Goal: Transaction & Acquisition: Purchase product/service

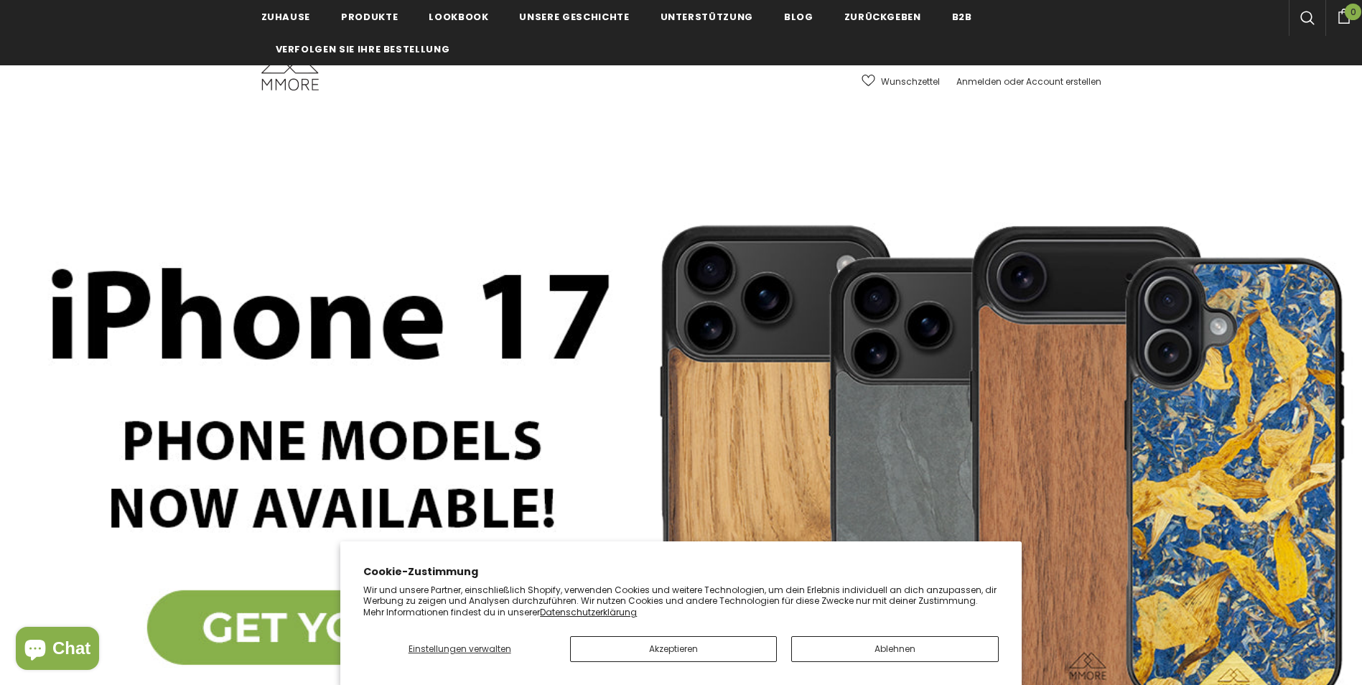
scroll to position [144, 0]
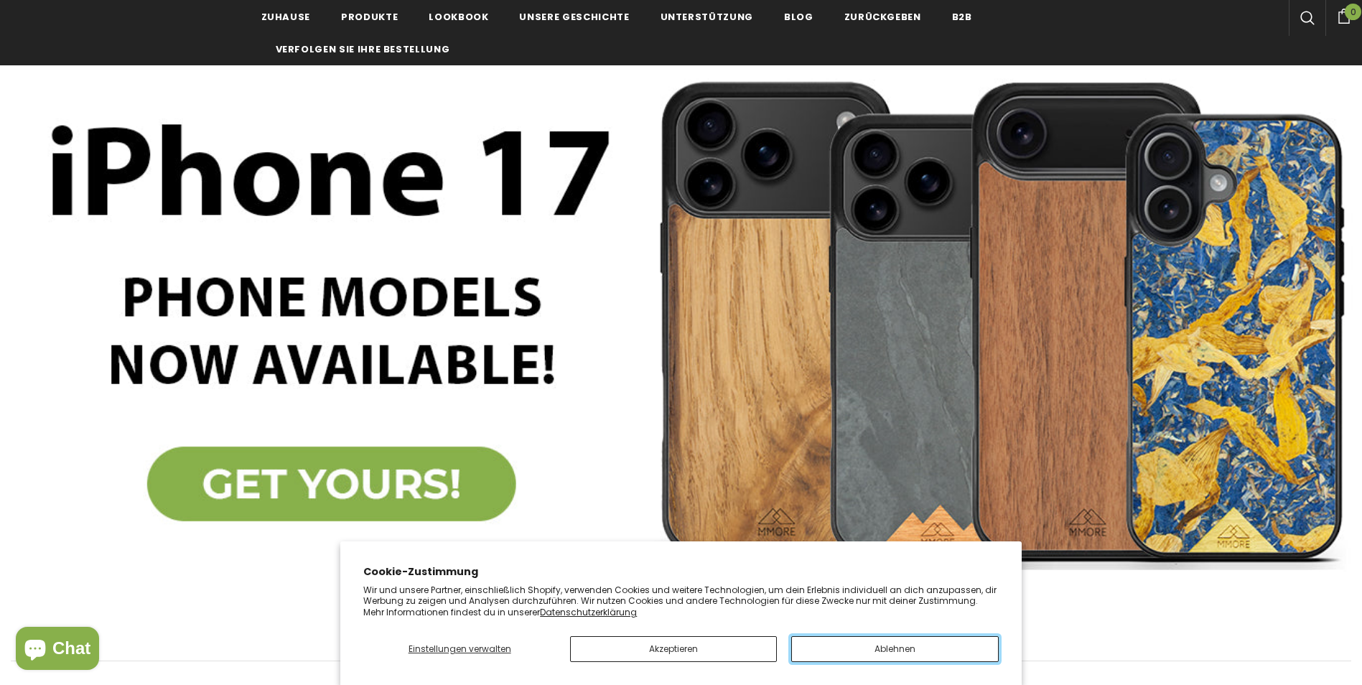
click at [847, 657] on button "Ablehnen" at bounding box center [894, 649] width 207 height 26
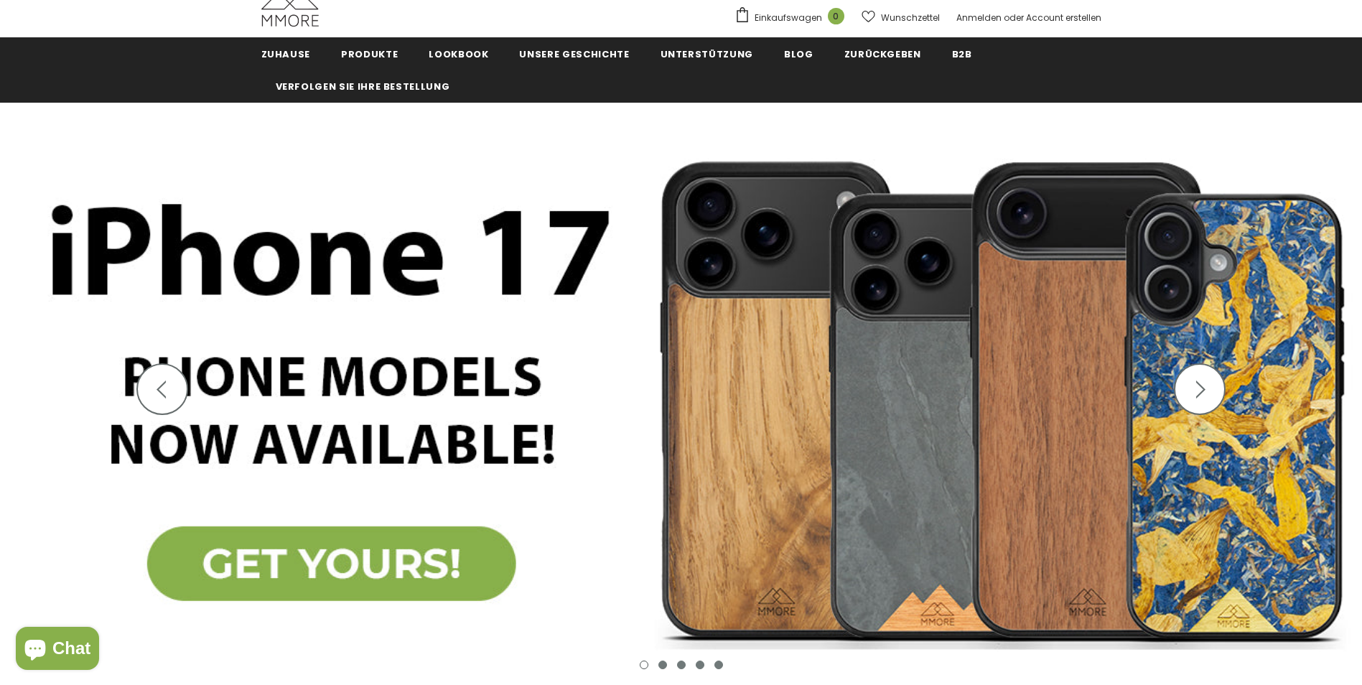
scroll to position [0, 0]
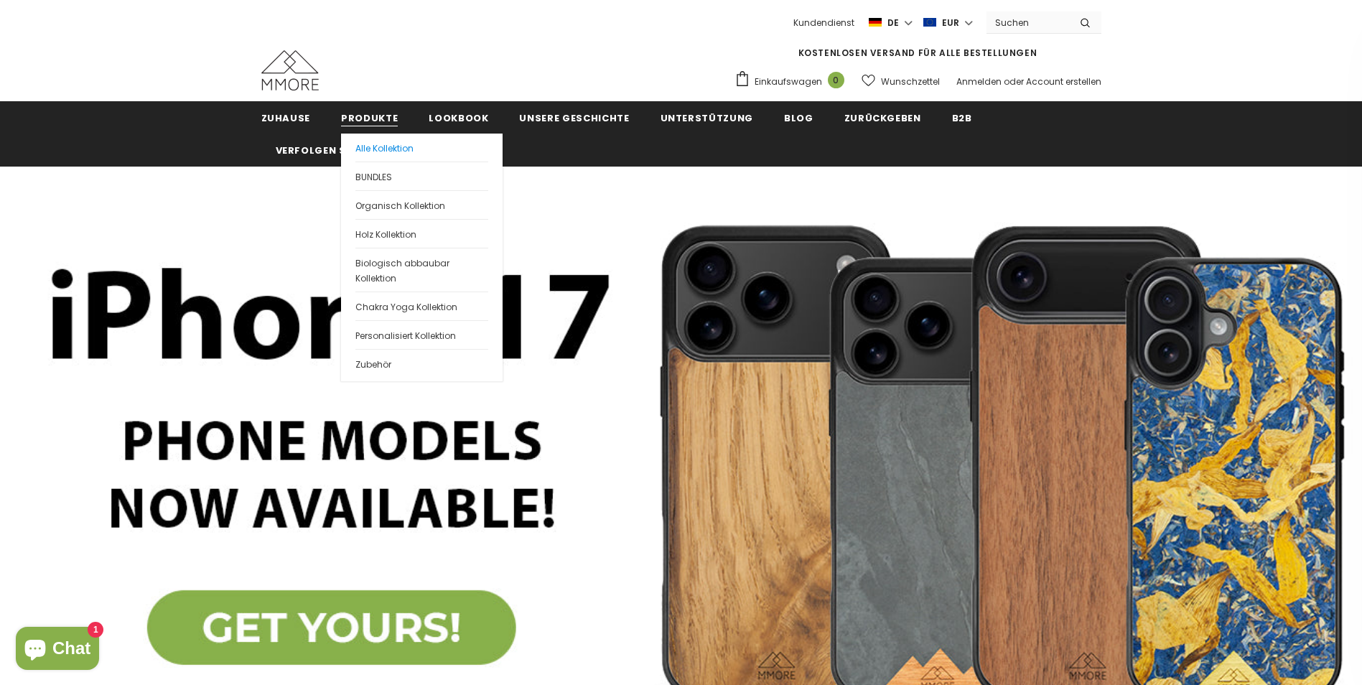
click at [382, 148] on span "Alle Kollektion" at bounding box center [384, 148] width 58 height 12
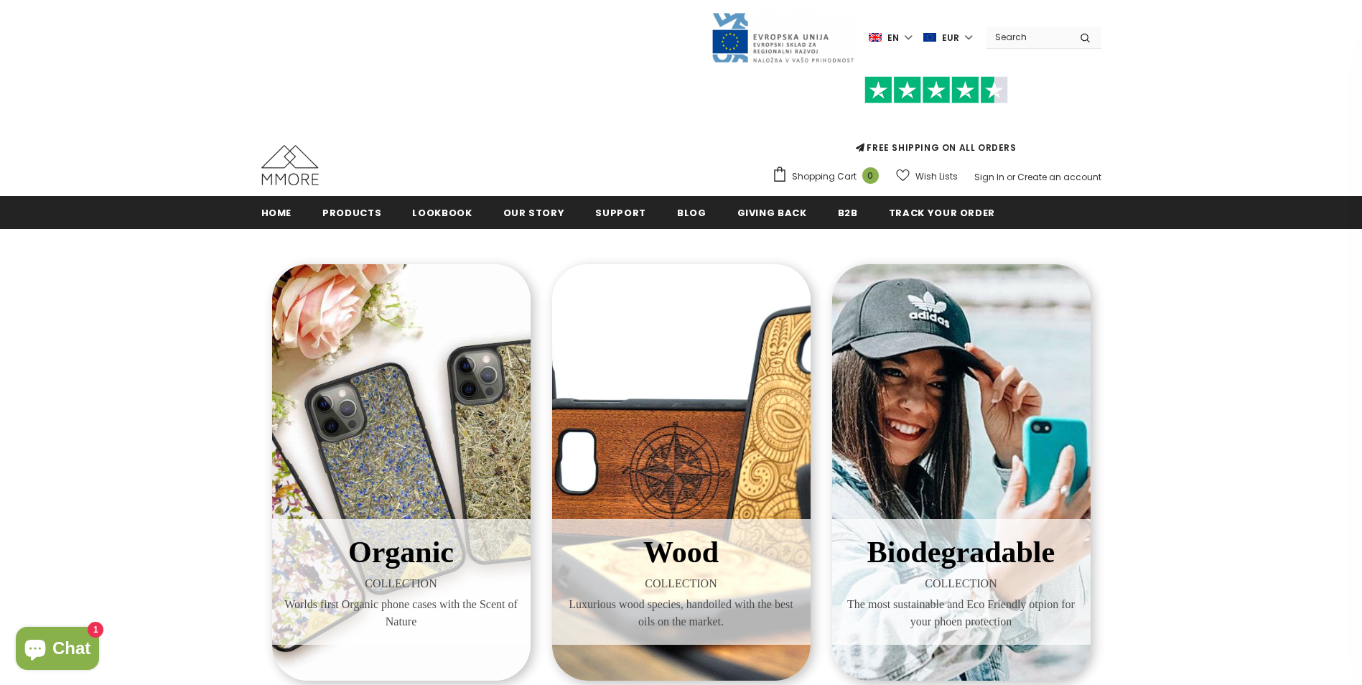
click at [1289, 180] on div "Trending iPhone Huawei" at bounding box center [681, 98] width 1362 height 196
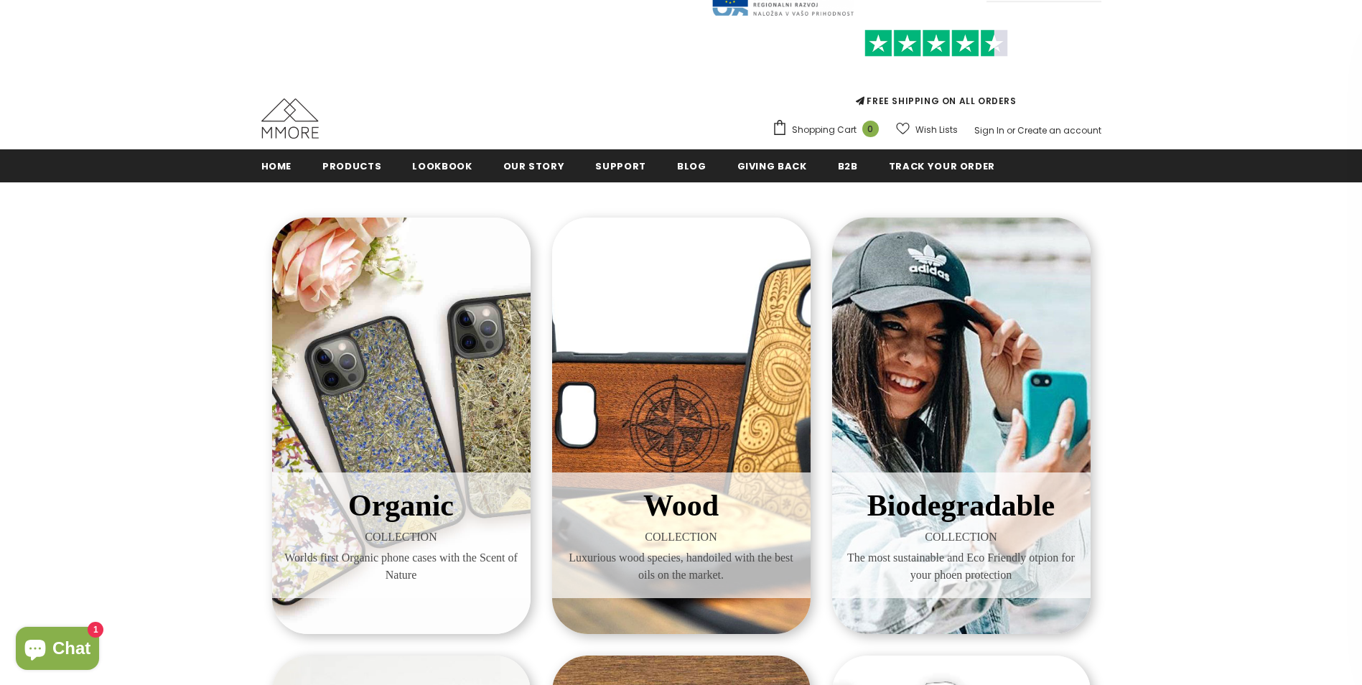
scroll to position [72, 0]
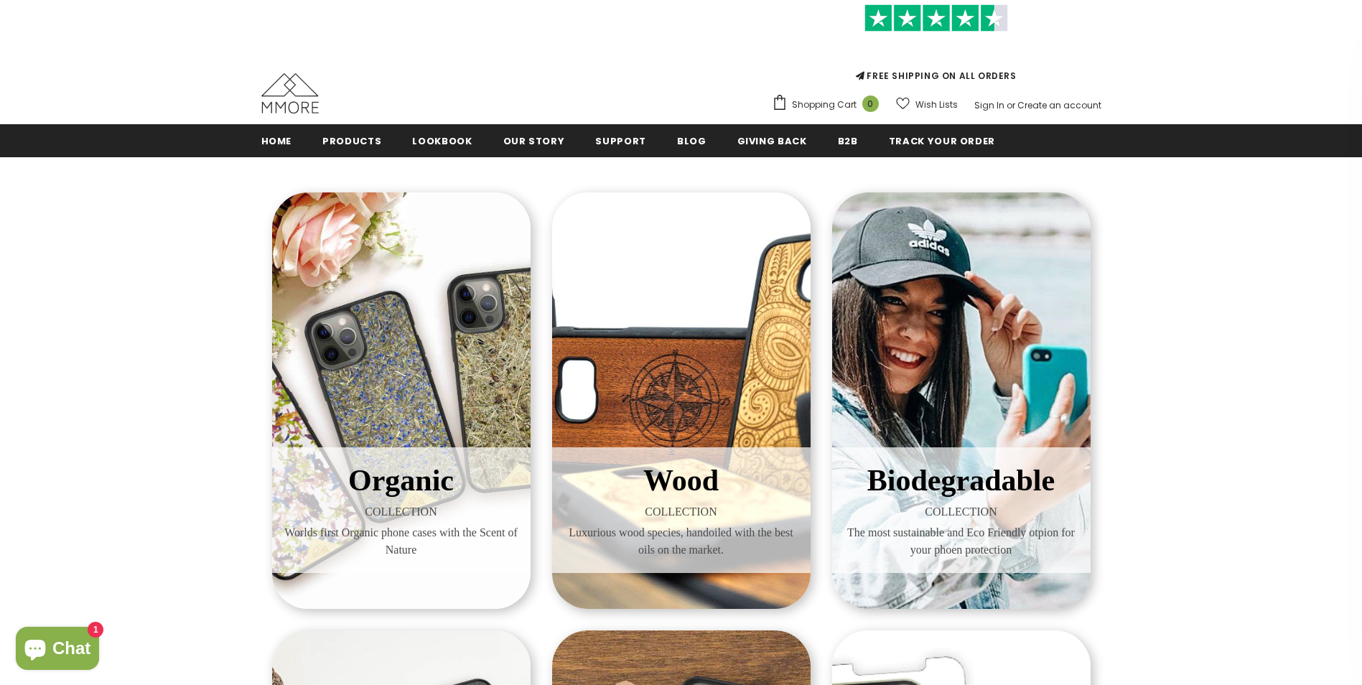
click at [440, 429] on div "Organic COLLECTION Worlds first Organic phone cases with the Scent of Nature" at bounding box center [401, 400] width 259 height 416
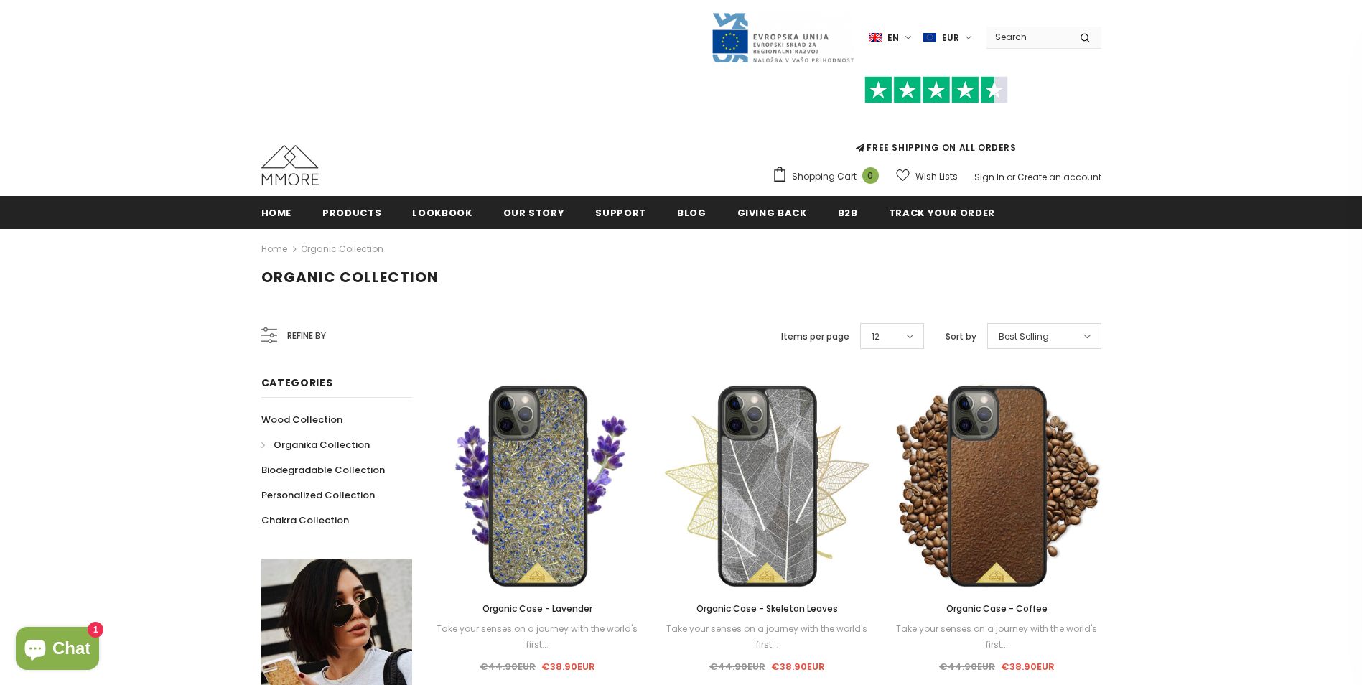
drag, startPoint x: 304, startPoint y: 308, endPoint x: 307, endPoint y: 325, distance: 17.5
click at [304, 309] on div "Organic Collection" at bounding box center [681, 290] width 1362 height 43
click at [309, 341] on span "Refine by" at bounding box center [306, 336] width 39 height 16
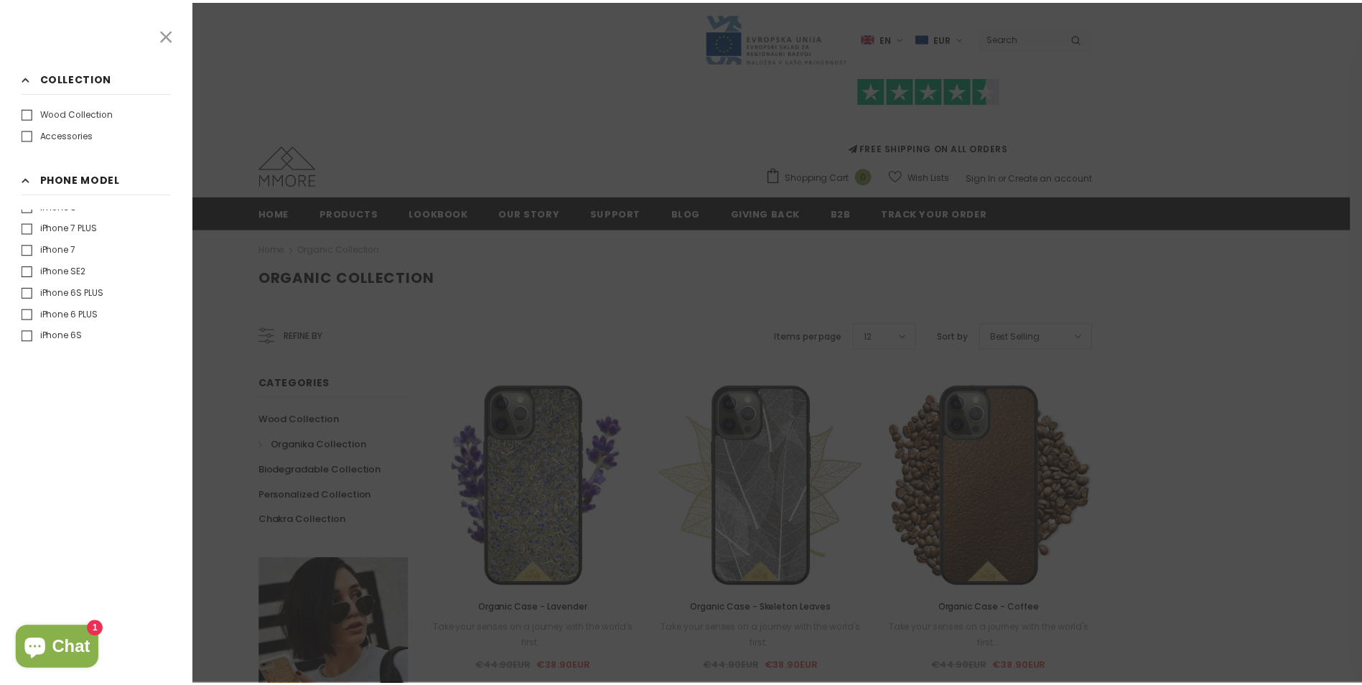
scroll to position [646, 0]
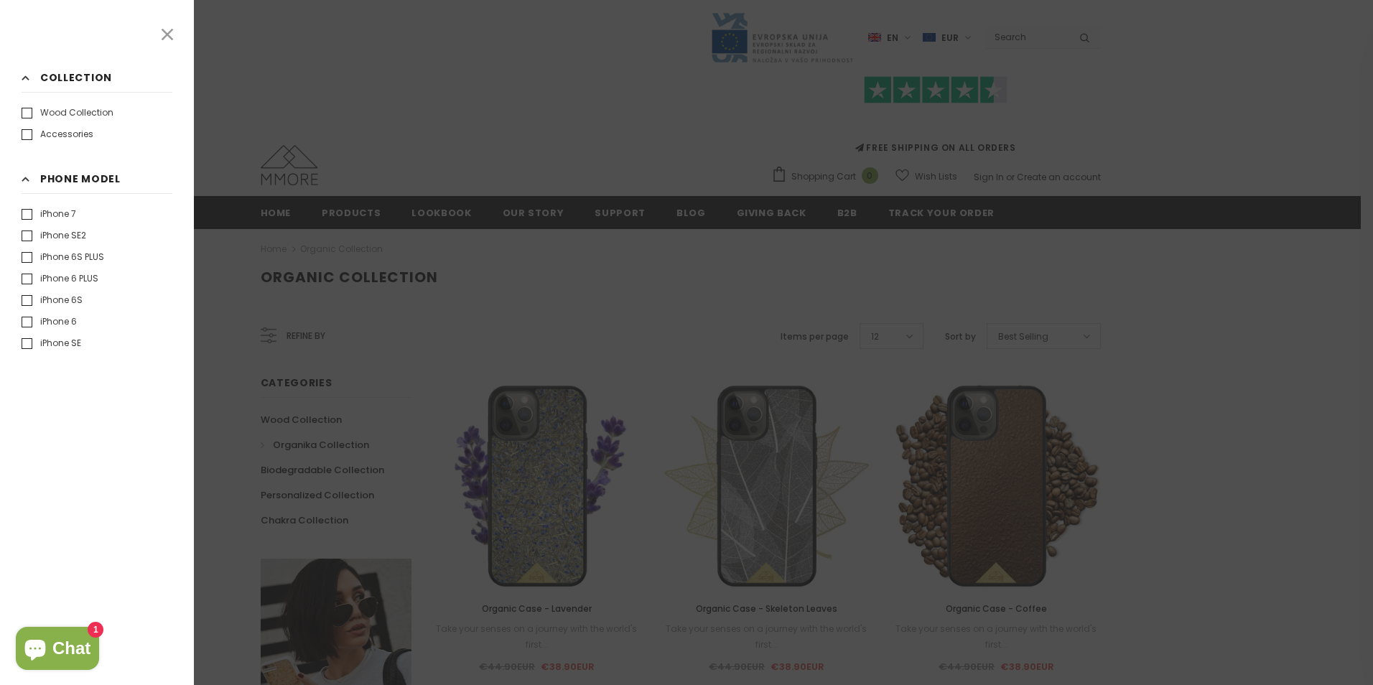
click at [68, 316] on label "iPhone 6" at bounding box center [49, 322] width 55 height 14
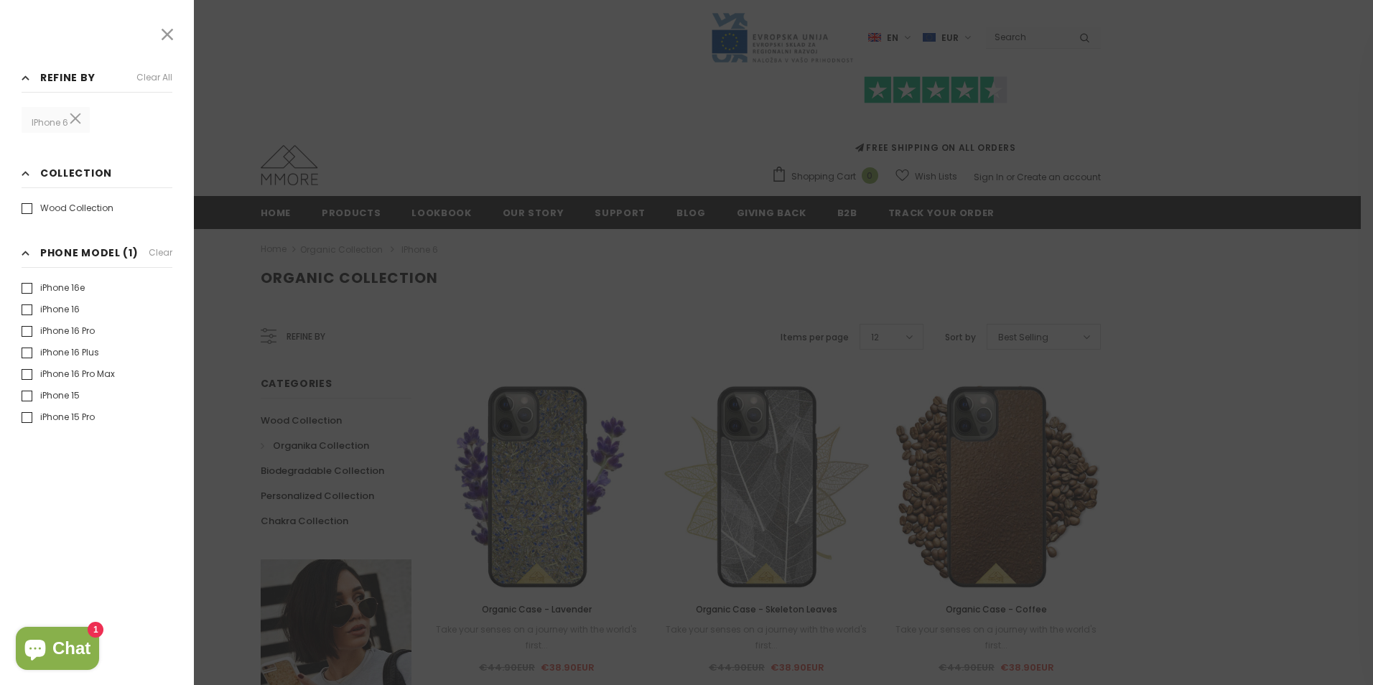
click at [162, 40] on icon at bounding box center [167, 34] width 19 height 19
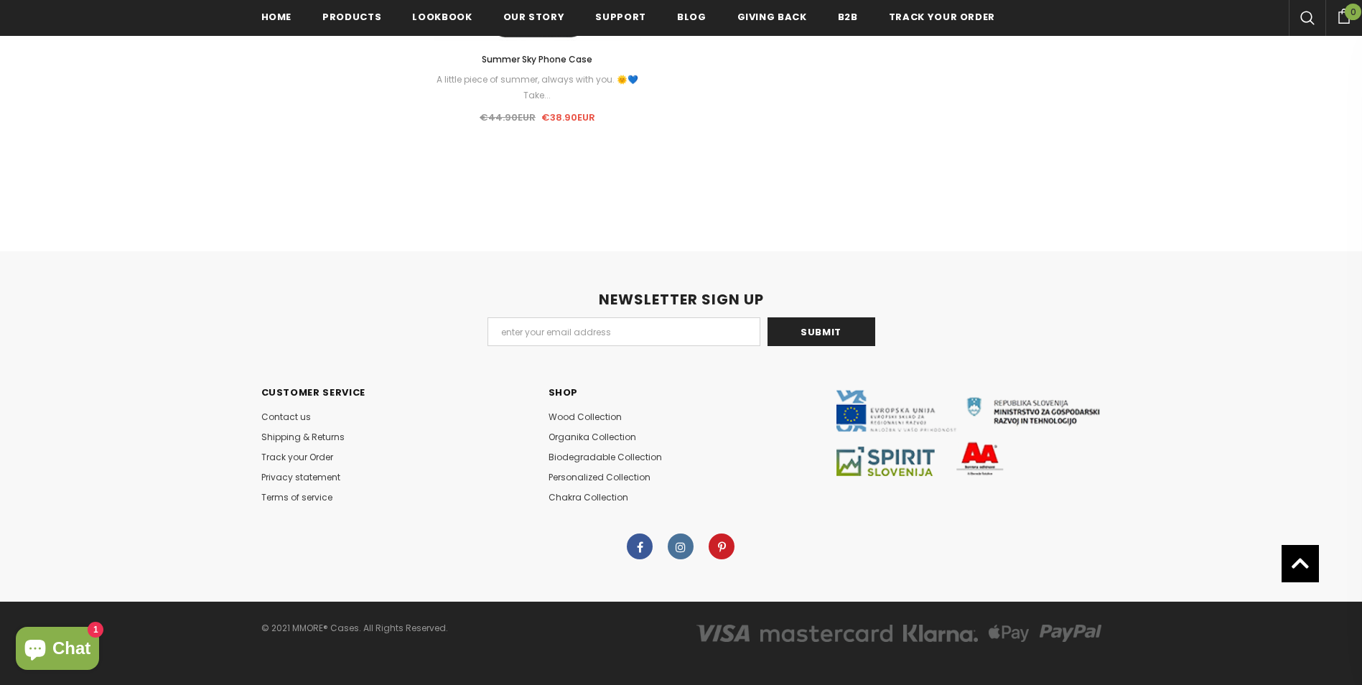
scroll to position [1590, 0]
